Goal: Transaction & Acquisition: Purchase product/service

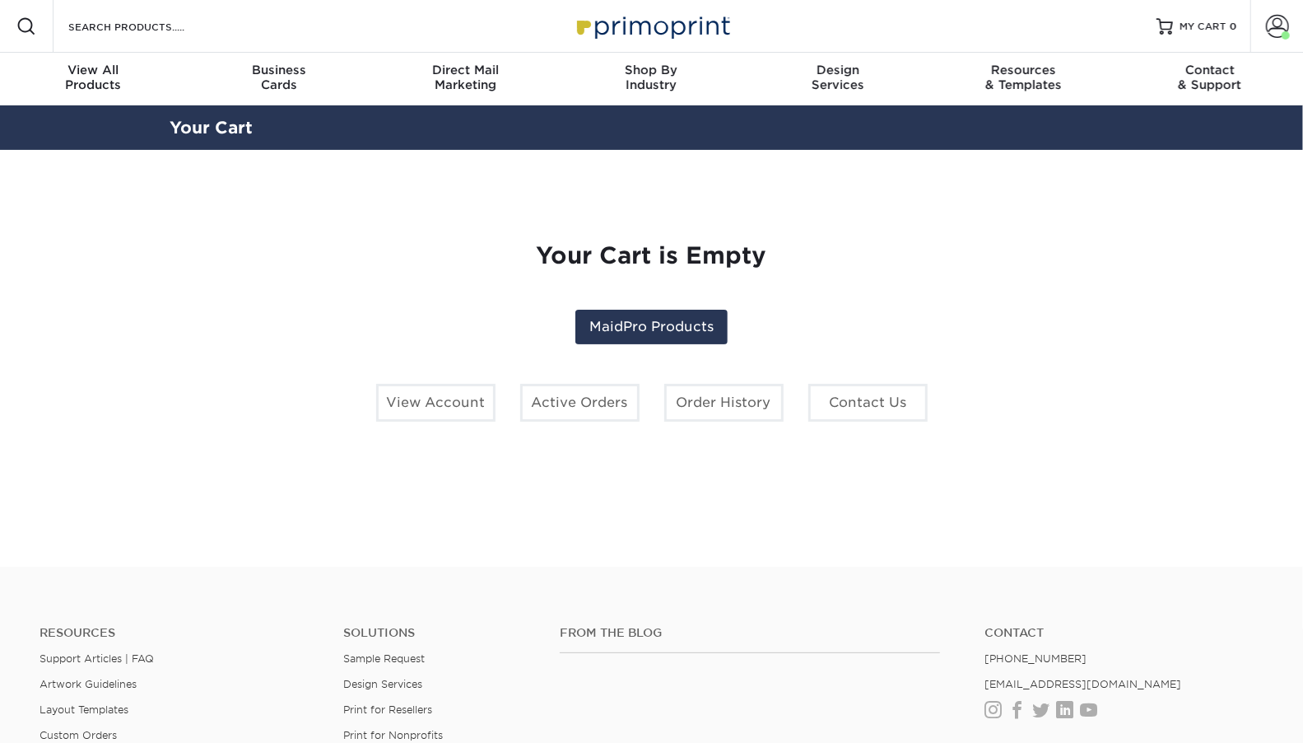
click at [1015, 386] on div "Your Cart is Empty MaidPro Products View Account Active Orders Order History Co…" at bounding box center [652, 358] width 937 height 311
click at [1280, 31] on span at bounding box center [1277, 26] width 23 height 23
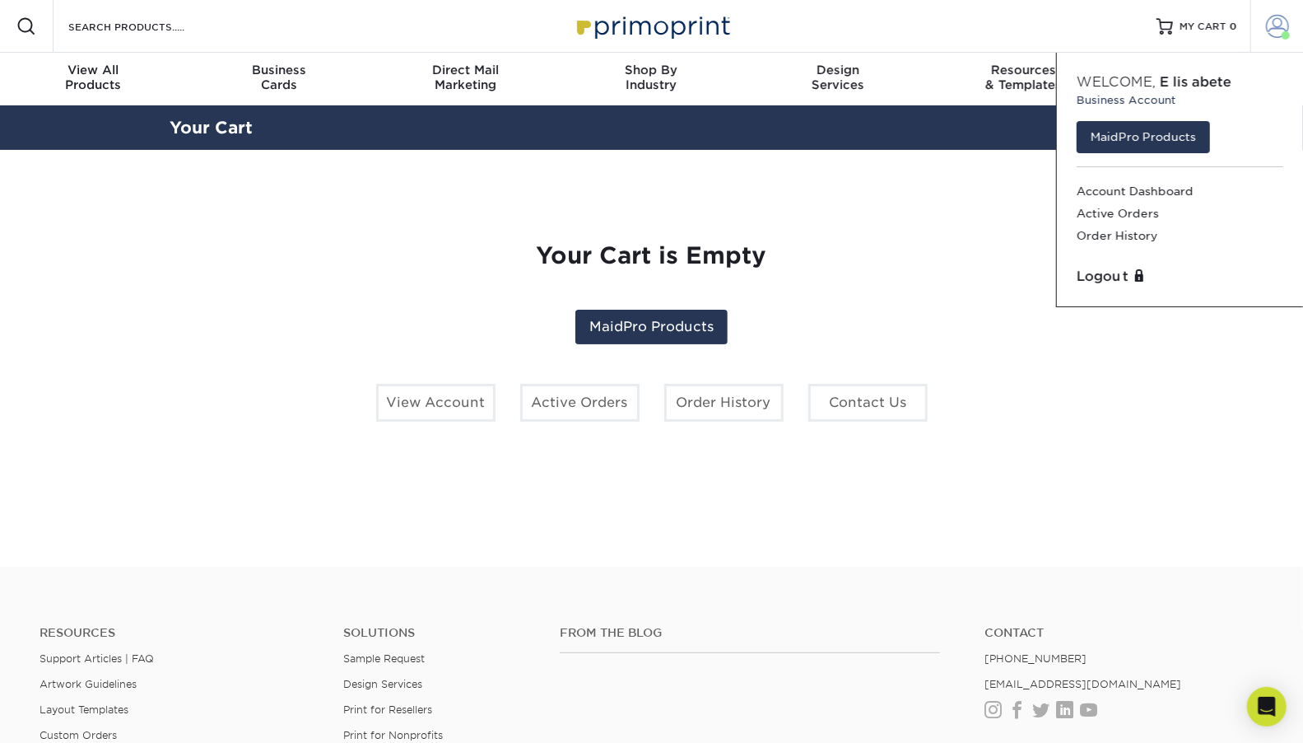
click at [1280, 31] on span at bounding box center [1277, 26] width 23 height 23
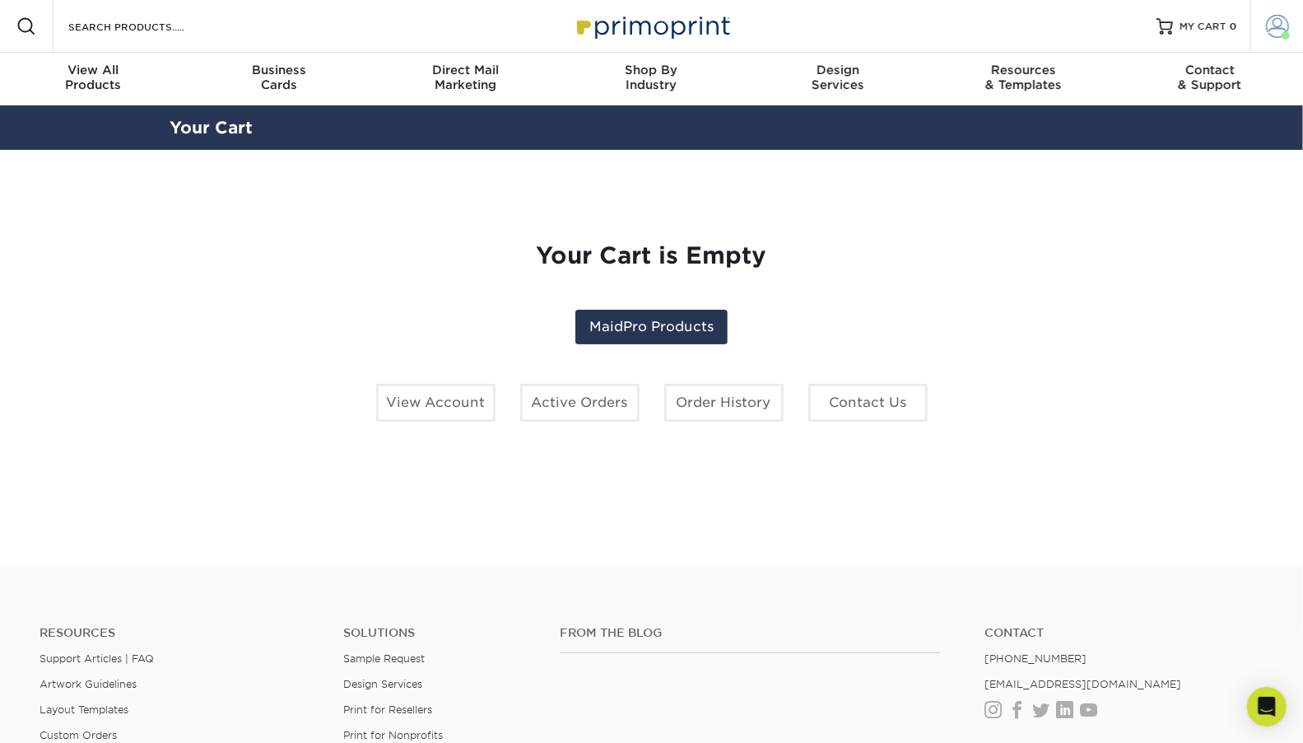
click at [1280, 31] on span at bounding box center [1277, 26] width 23 height 23
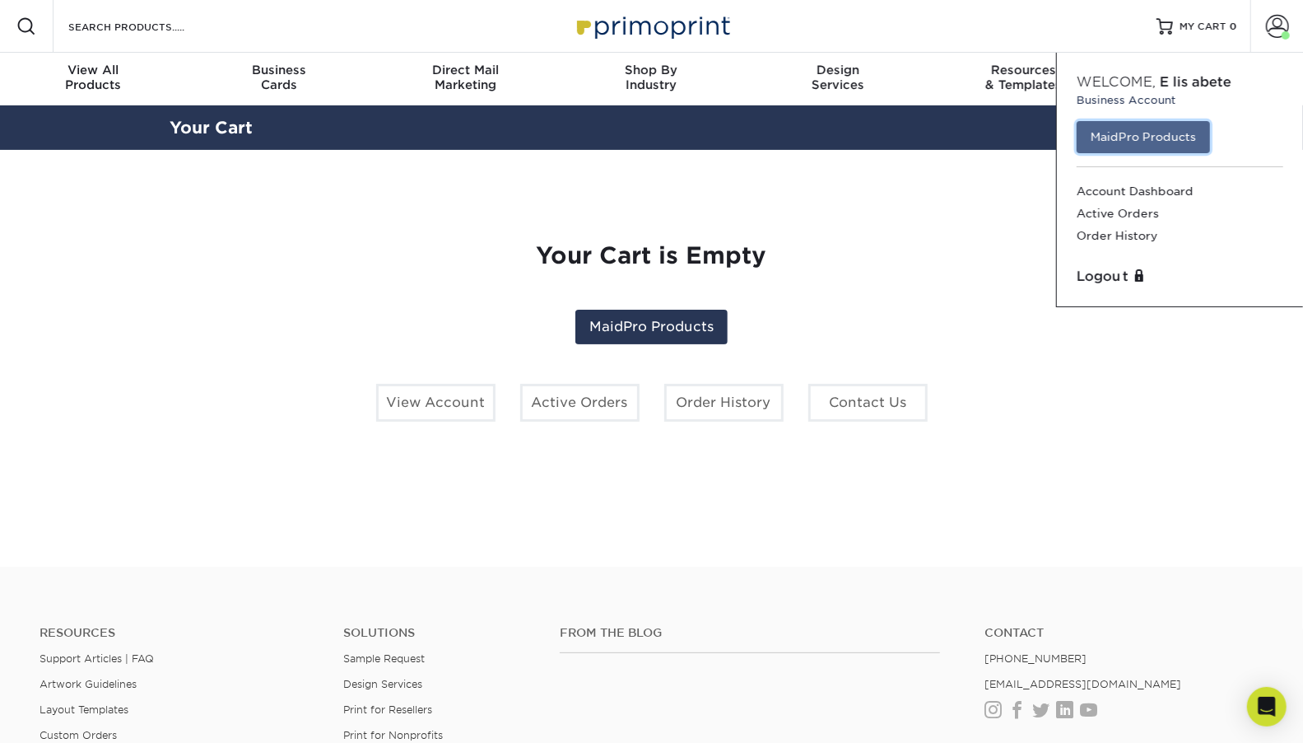
click at [1153, 126] on link "MaidPro Products" at bounding box center [1143, 136] width 133 height 31
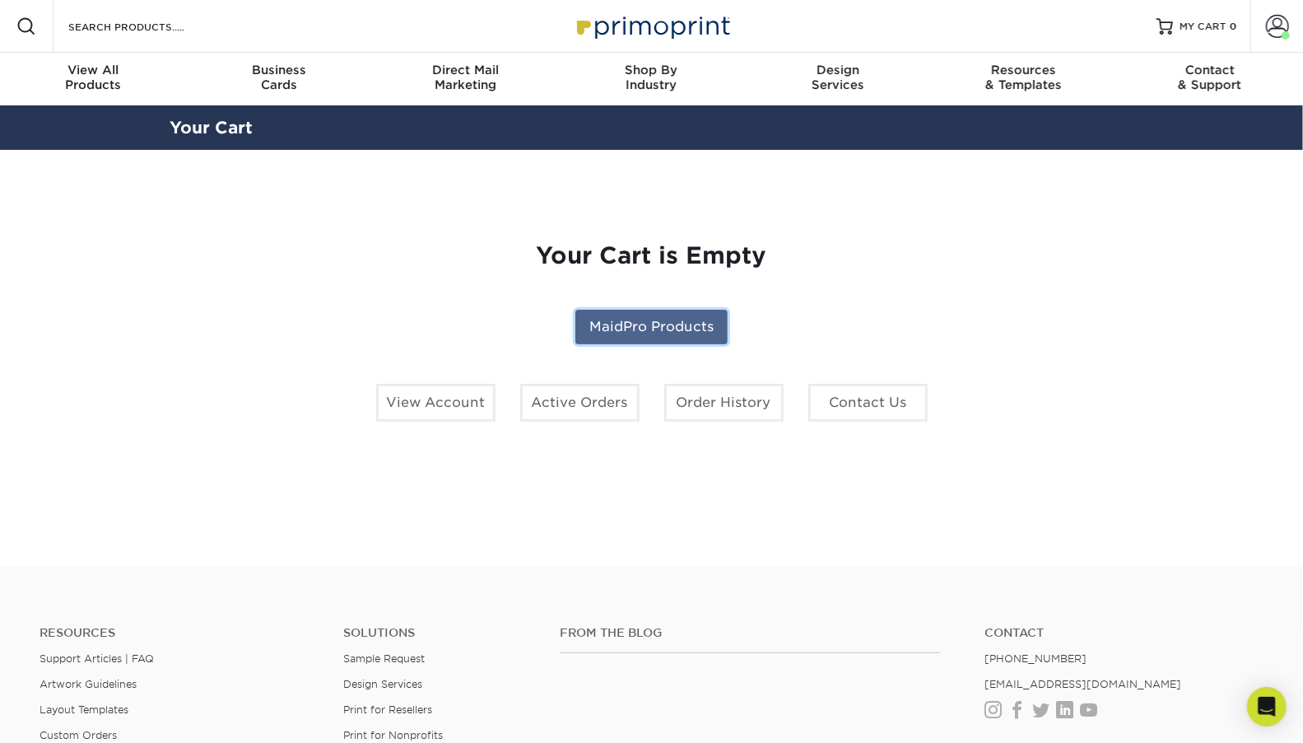
click at [659, 328] on link "MaidPro Products" at bounding box center [651, 327] width 152 height 35
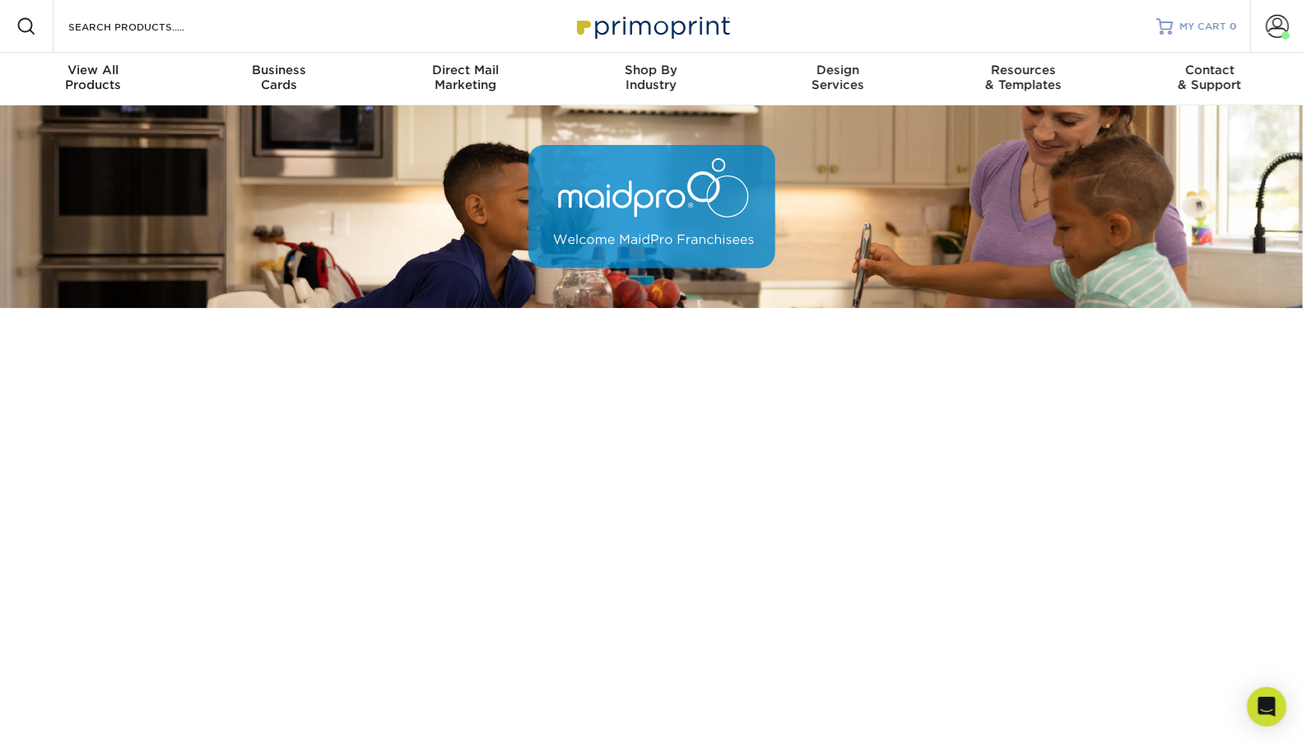
click at [1200, 23] on span "MY CART" at bounding box center [1203, 27] width 47 height 14
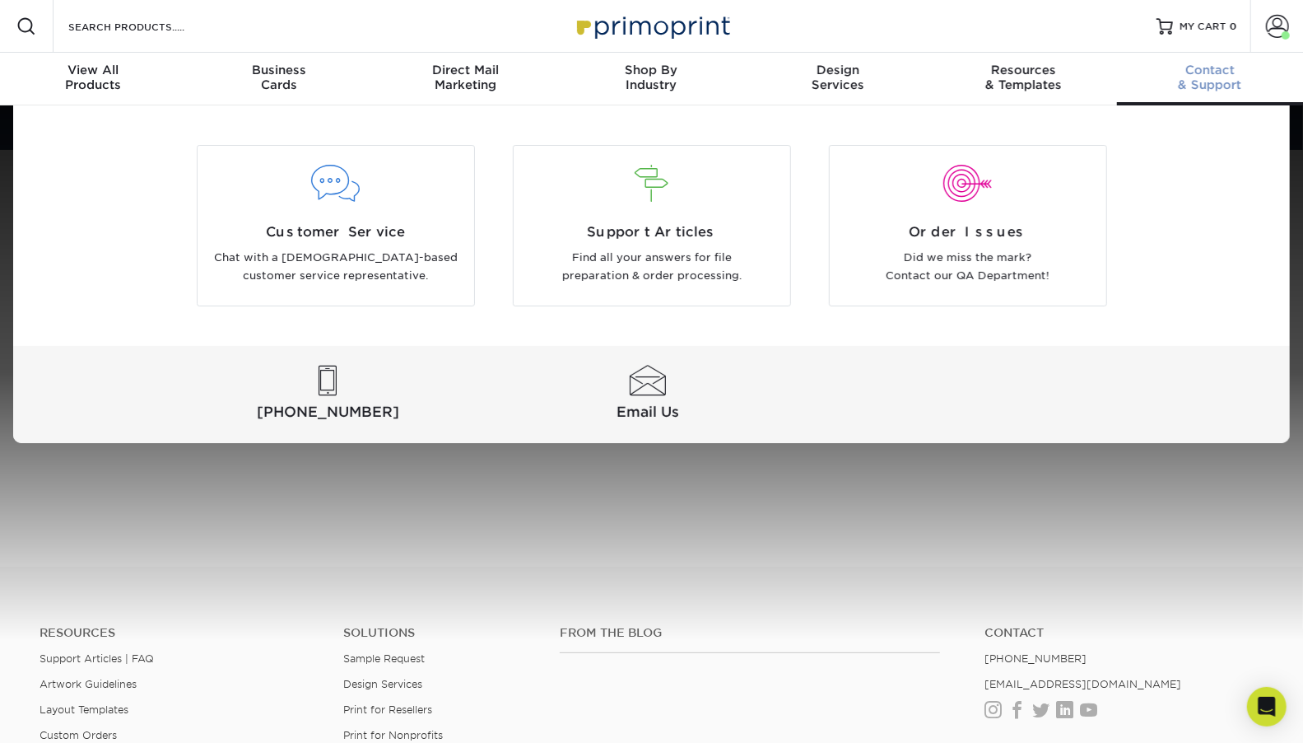
click at [1212, 86] on div "Contact & Support" at bounding box center [1210, 78] width 186 height 30
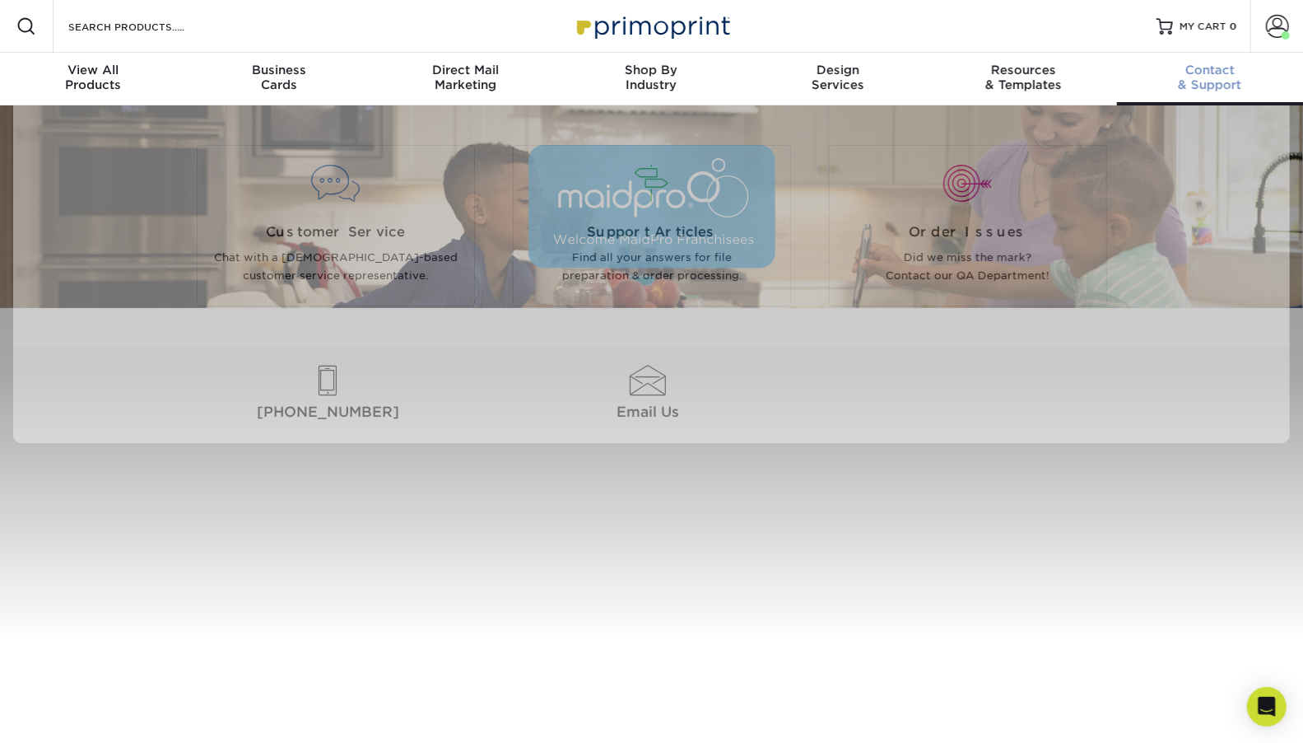
click at [1219, 91] on div "Contact & Support" at bounding box center [1210, 78] width 186 height 30
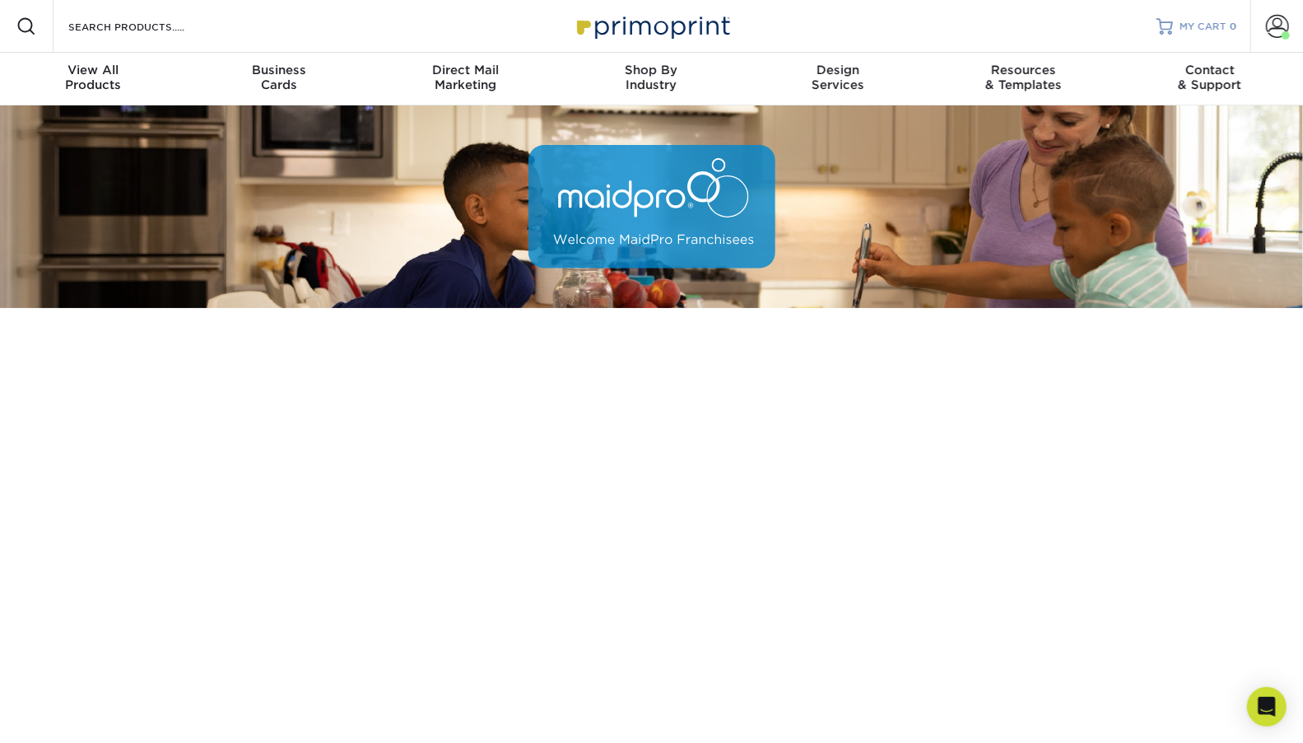
click at [1215, 18] on link "MY CART 0" at bounding box center [1197, 26] width 81 height 53
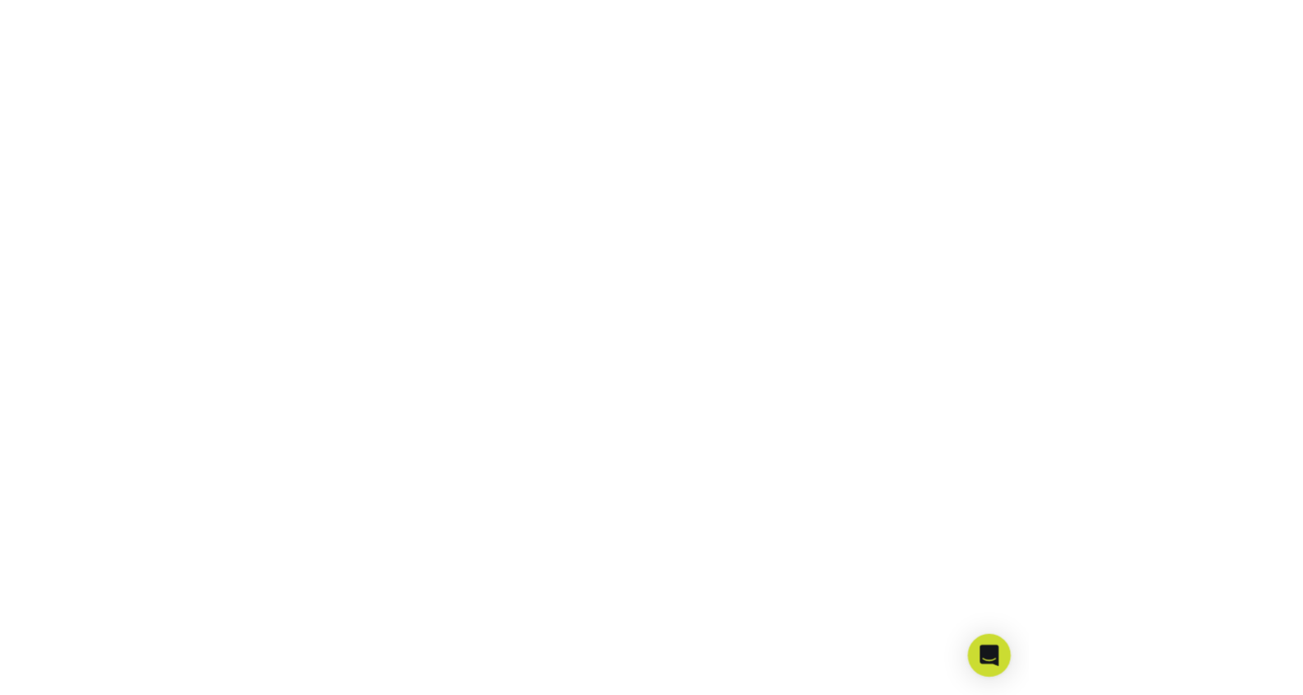
scroll to position [491, 0]
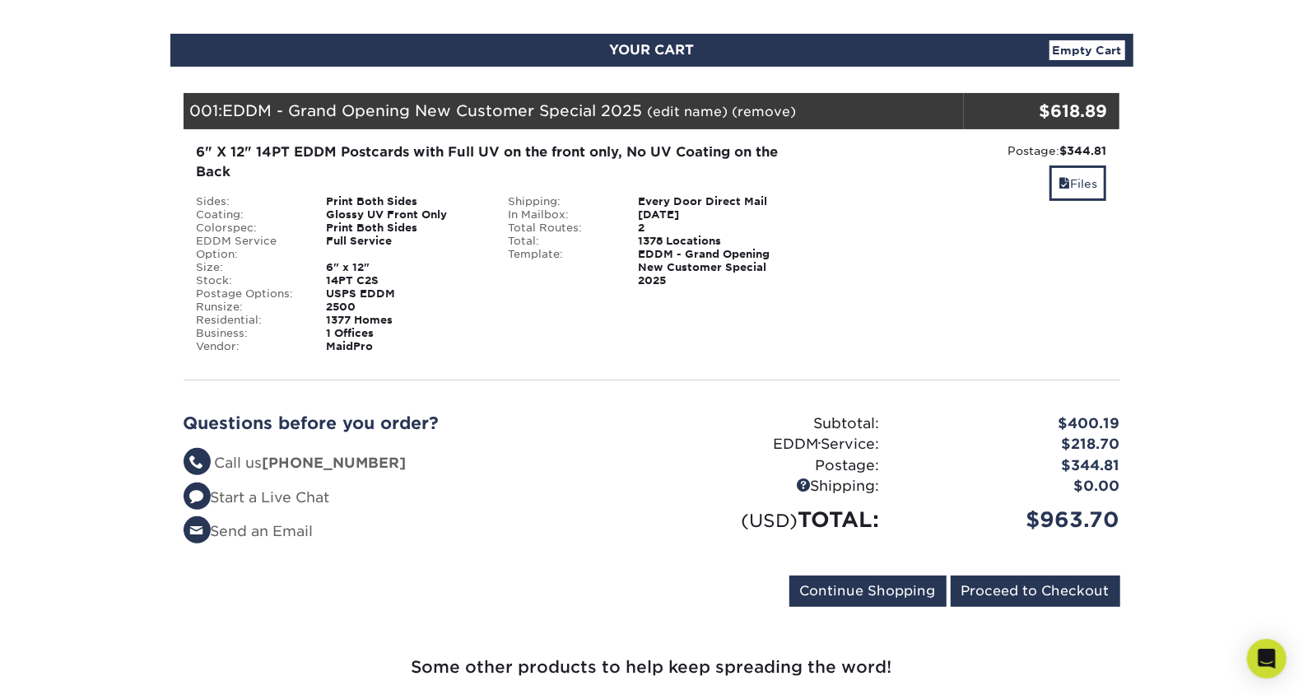
scroll to position [160, 0]
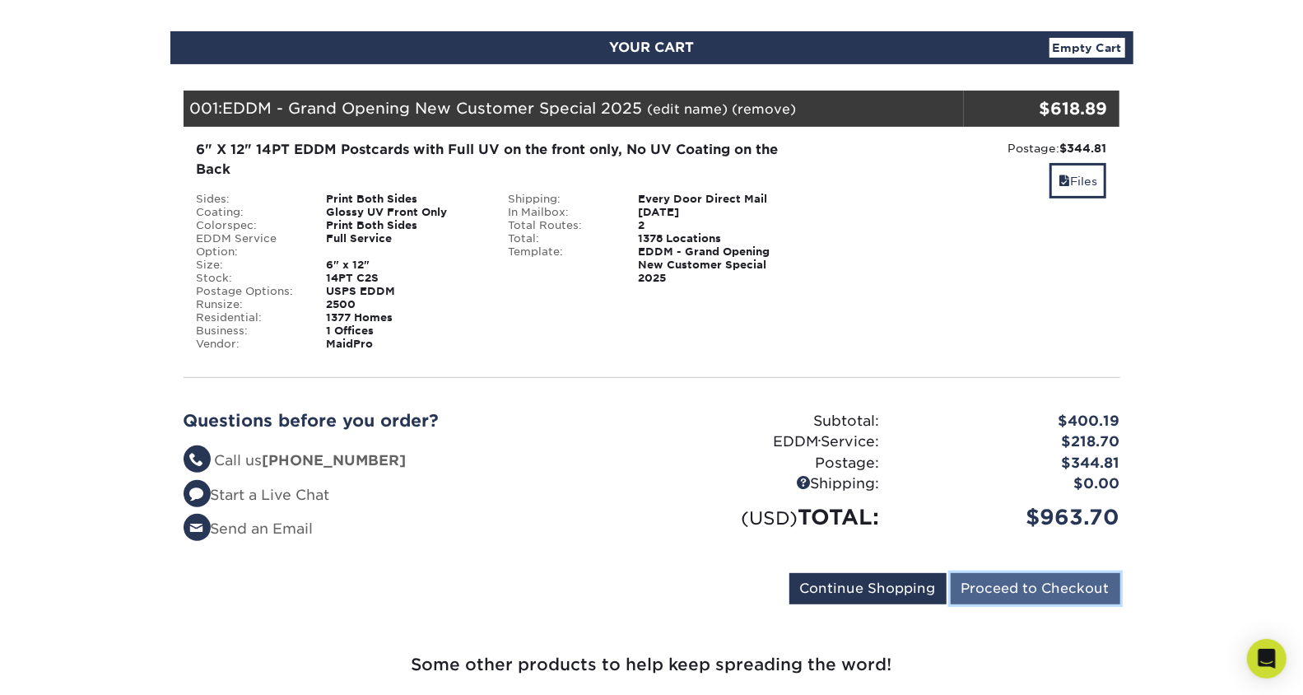
click at [993, 591] on input "Proceed to Checkout" at bounding box center [1036, 588] width 170 height 31
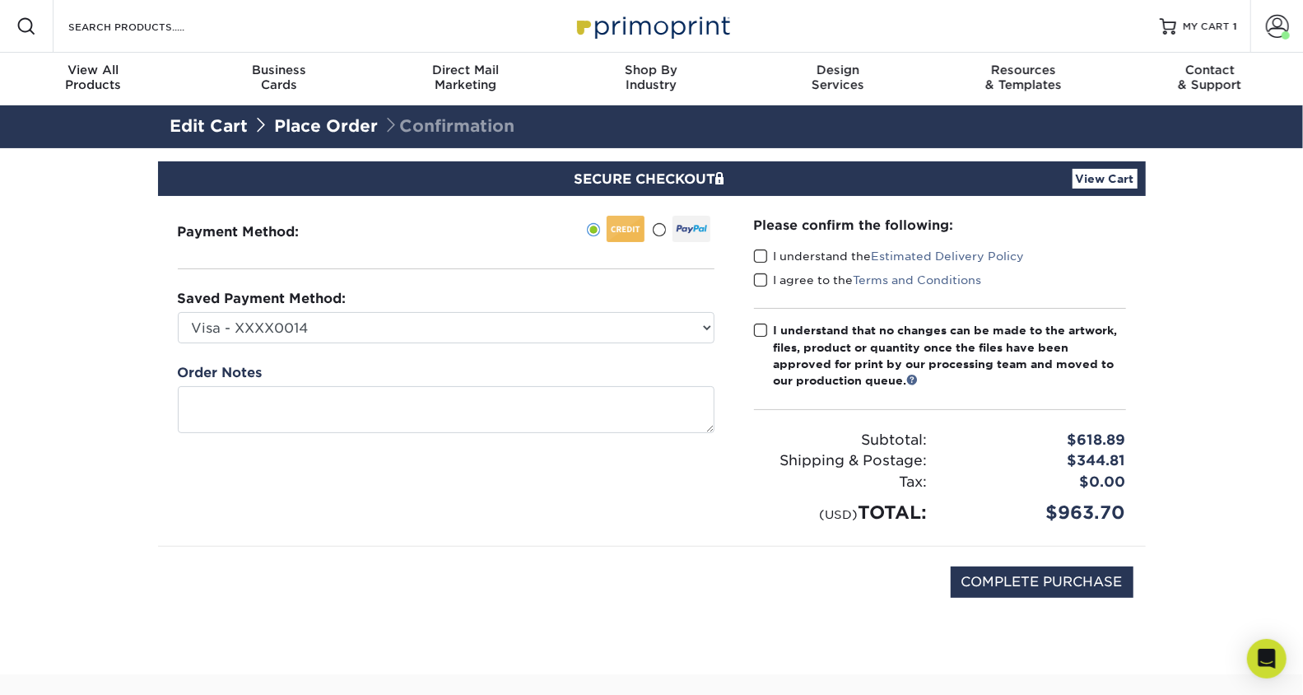
click at [760, 253] on span at bounding box center [761, 257] width 14 height 16
click at [0, 0] on input "I understand the Estimated Delivery Policy" at bounding box center [0, 0] width 0 height 0
click at [761, 282] on span at bounding box center [761, 280] width 14 height 16
click at [0, 0] on input "I agree to the Terms and Conditions" at bounding box center [0, 0] width 0 height 0
click at [759, 331] on span at bounding box center [761, 331] width 14 height 16
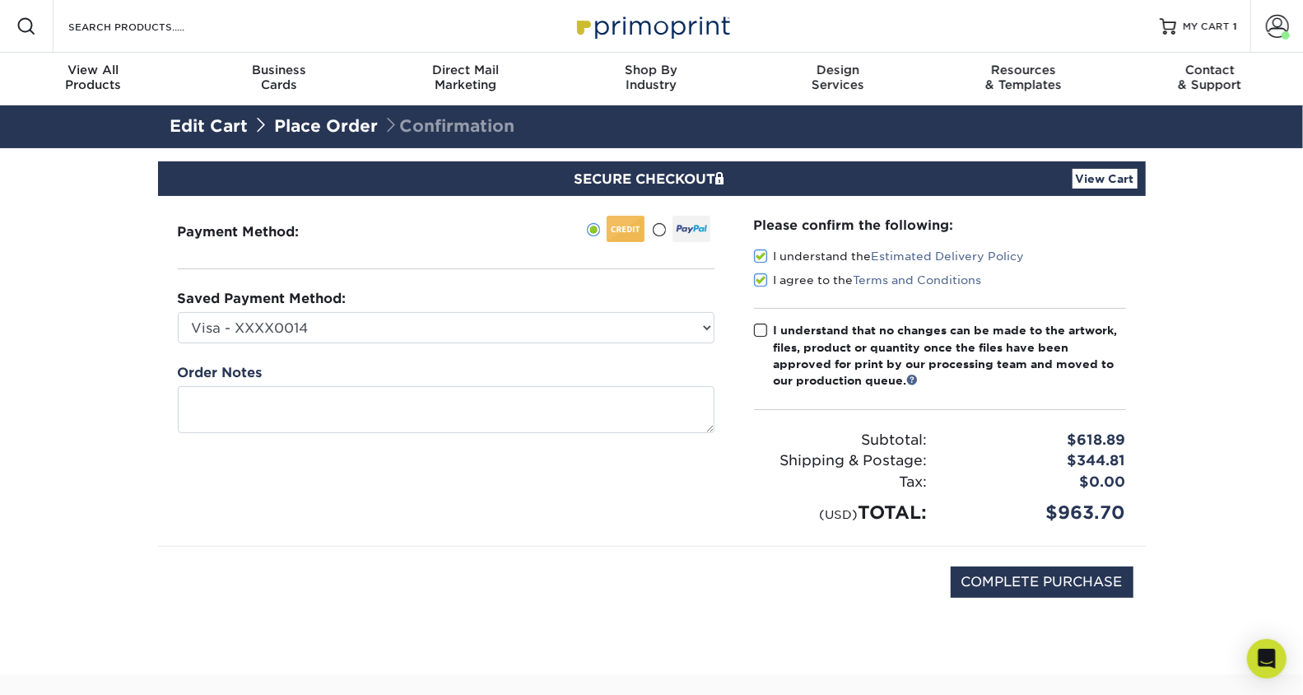
click at [0, 0] on input "I understand that no changes can be made to the artwork, files, product or quan…" at bounding box center [0, 0] width 0 height 0
click at [1013, 585] on input "COMPLETE PURCHASE" at bounding box center [1042, 581] width 183 height 31
type input "PROCESSING, PLEASE WAIT..."
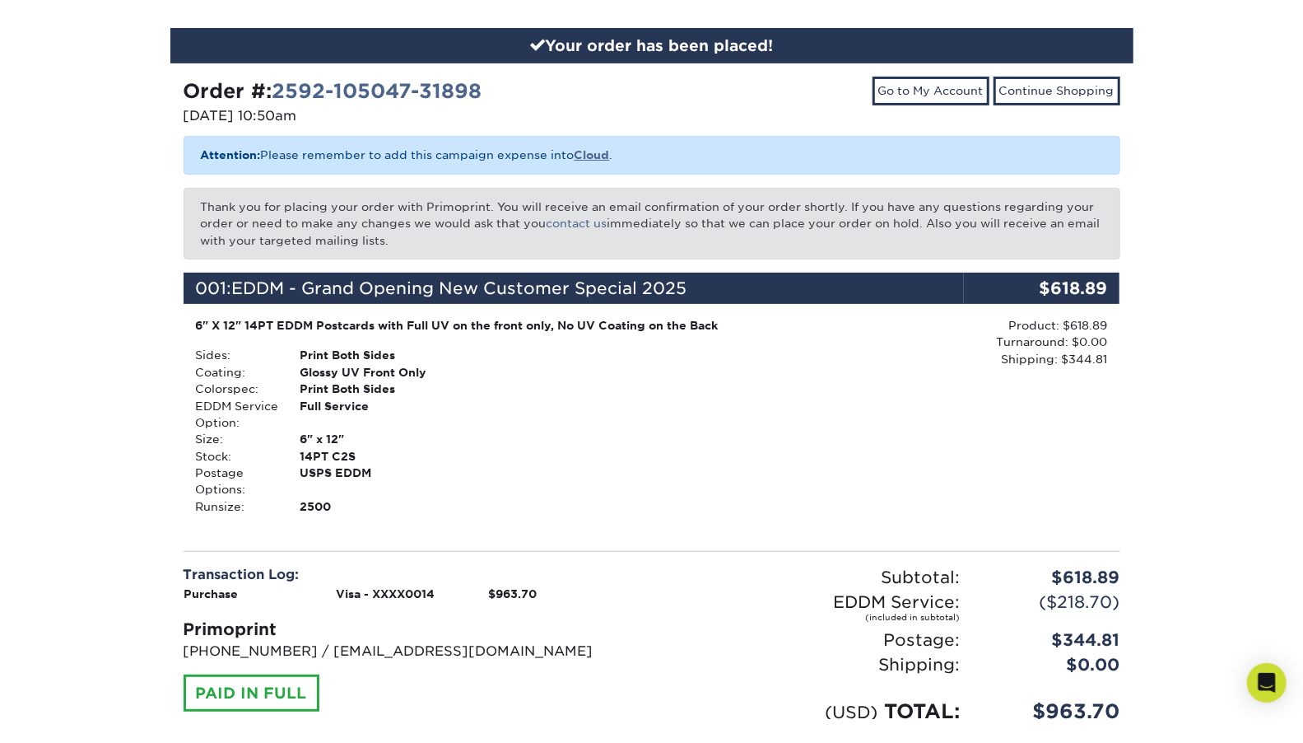
scroll to position [183, 0]
